Goal: Task Accomplishment & Management: Complete application form

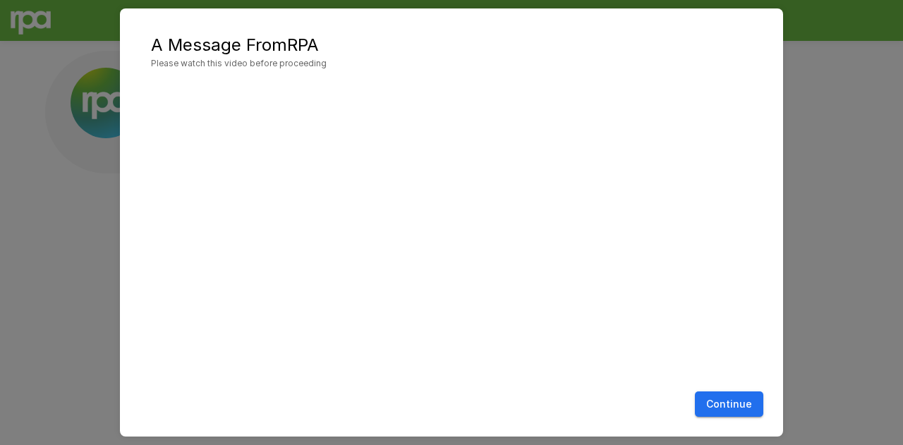
click at [719, 398] on button "Continue" at bounding box center [729, 405] width 68 height 26
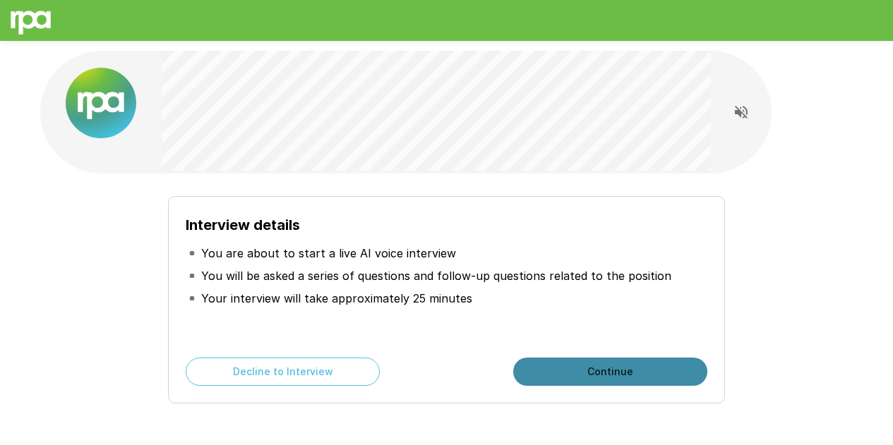
click at [553, 370] on button "Continue" at bounding box center [610, 372] width 194 height 28
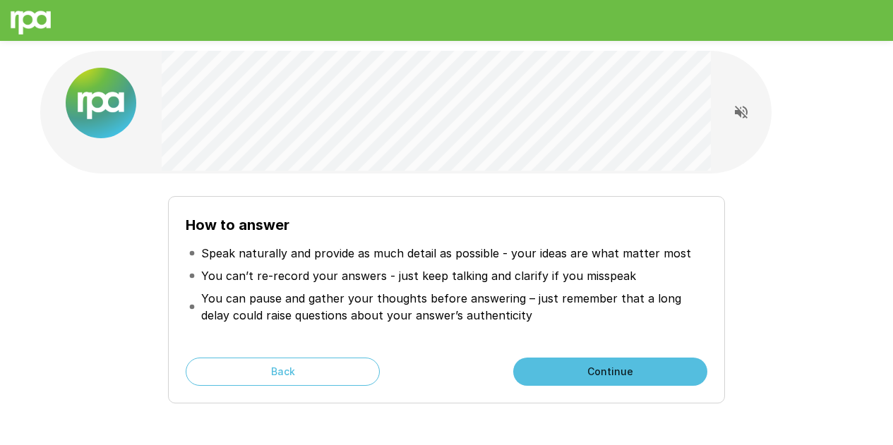
click at [576, 362] on button "Continue" at bounding box center [610, 372] width 194 height 28
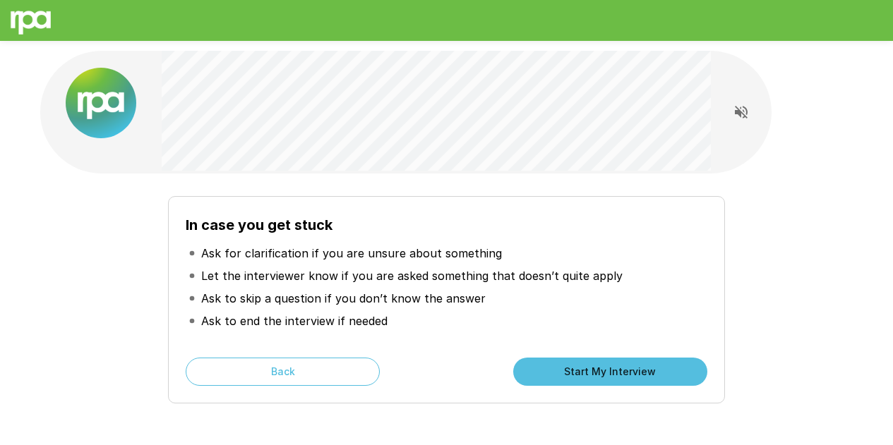
click at [392, 280] on p "Let the interviewer know if you are asked something that doesn’t quite apply" at bounding box center [411, 275] width 421 height 17
click at [584, 256] on li "Ask for clarification if you are unsure about something" at bounding box center [446, 253] width 521 height 23
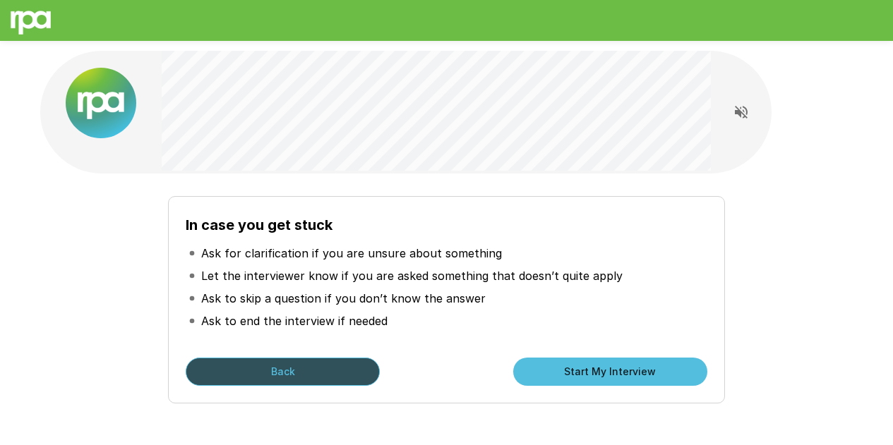
click at [220, 365] on button "Back" at bounding box center [283, 372] width 194 height 28
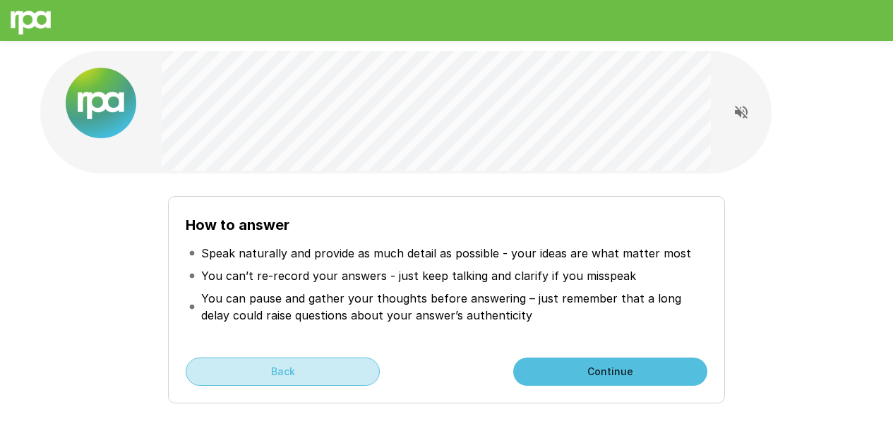
click at [220, 365] on button "Back" at bounding box center [283, 372] width 194 height 28
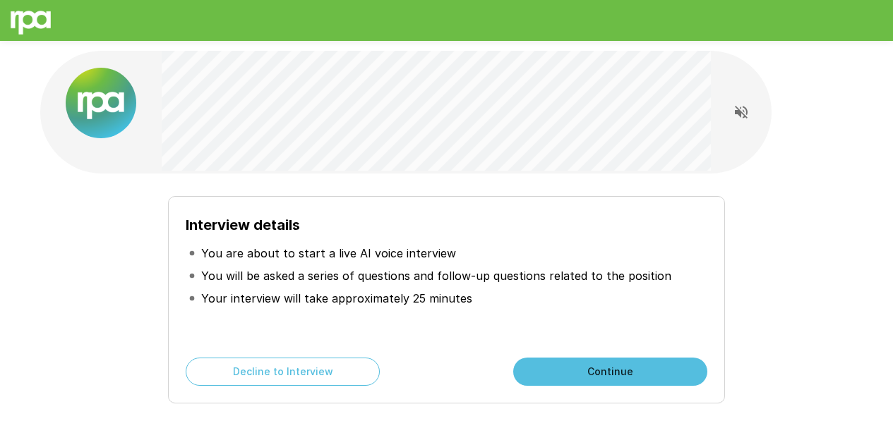
click at [579, 360] on button "Continue" at bounding box center [610, 372] width 194 height 28
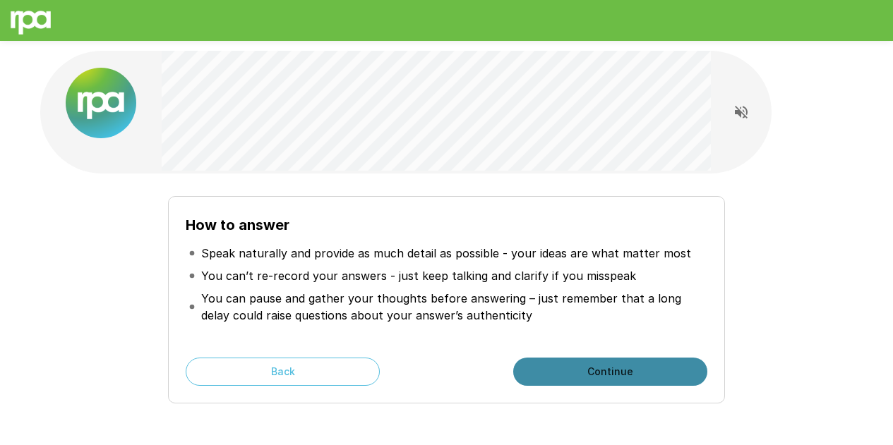
click at [579, 360] on button "Continue" at bounding box center [610, 372] width 194 height 28
